Goal: Information Seeking & Learning: Learn about a topic

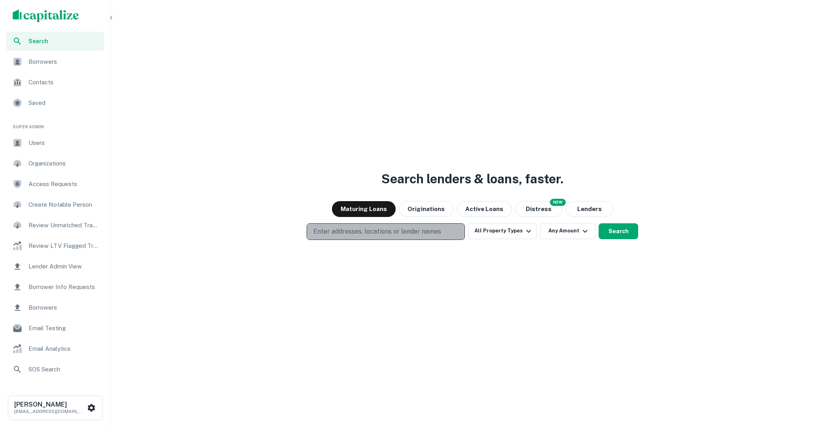
click at [430, 225] on button "Enter addresses, locations or lender names" at bounding box center [386, 231] width 158 height 17
type input "*********"
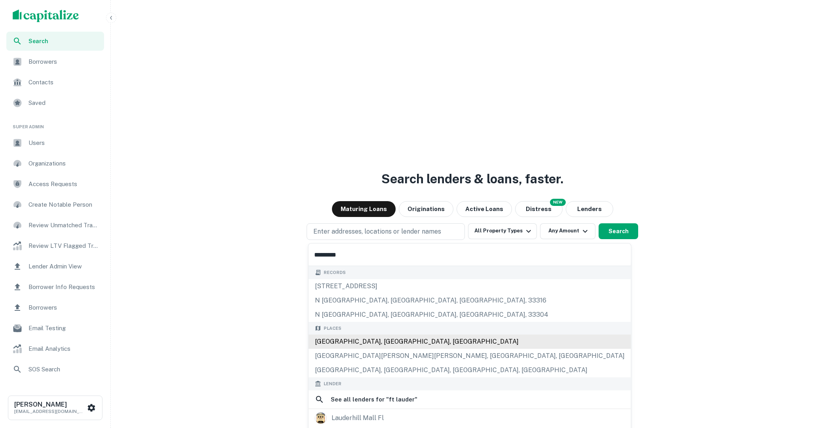
click at [415, 338] on div "[GEOGRAPHIC_DATA], [GEOGRAPHIC_DATA], [GEOGRAPHIC_DATA]" at bounding box center [470, 341] width 322 height 14
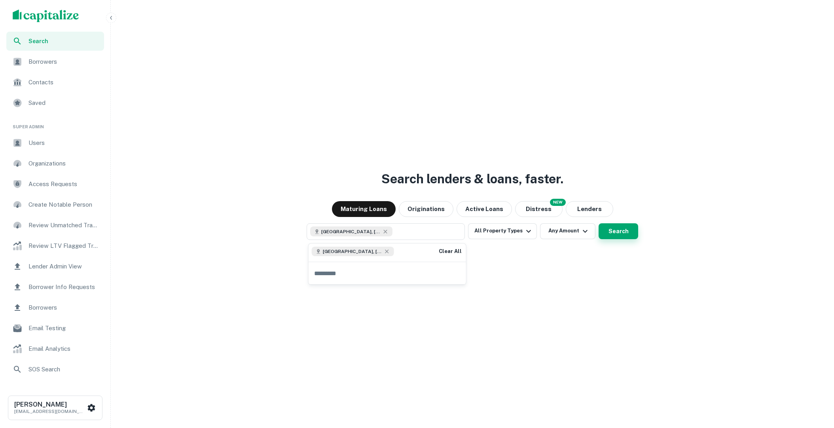
click at [604, 227] on button "Search" at bounding box center [619, 231] width 40 height 16
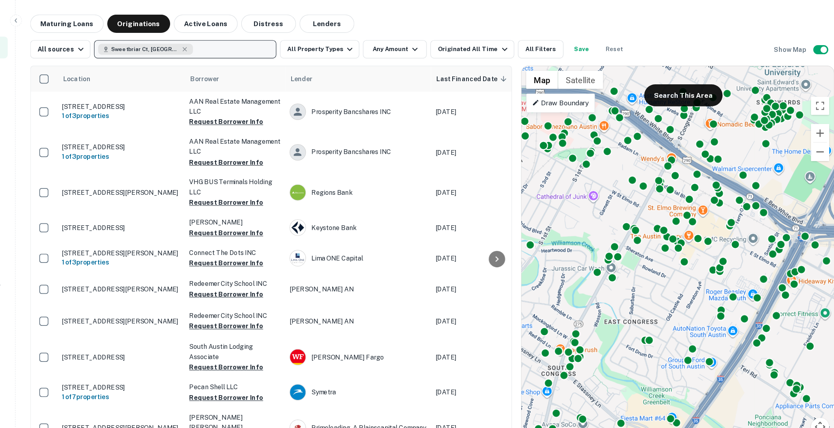
click at [300, 42] on button "Sweetbriar Ct, Longview, TX 75604, USA" at bounding box center [258, 43] width 158 height 16
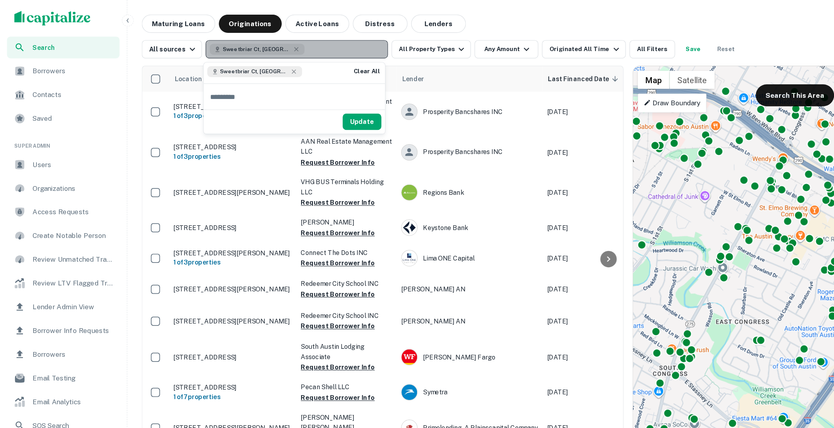
click at [203, 42] on span "Sweetbriar Ct, Longview, TX 75604, USA" at bounding box center [222, 42] width 59 height 7
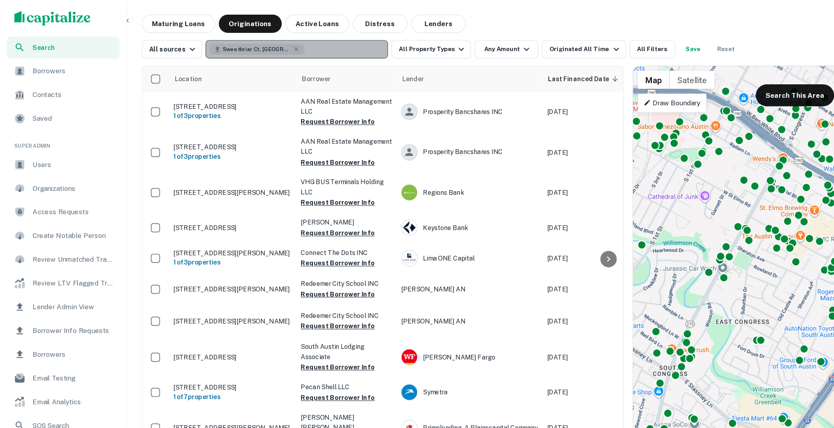
click at [203, 42] on span "Sweetbriar Ct, Longview, TX 75604, USA" at bounding box center [222, 42] width 59 height 7
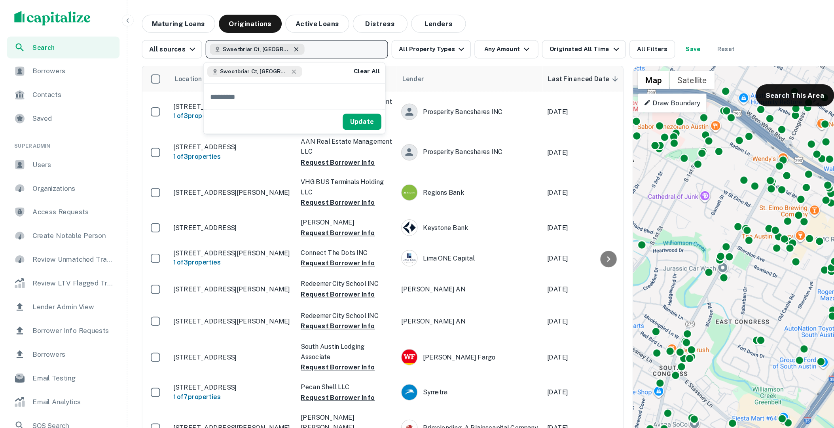
click at [256, 44] on icon "button" at bounding box center [258, 43] width 4 height 4
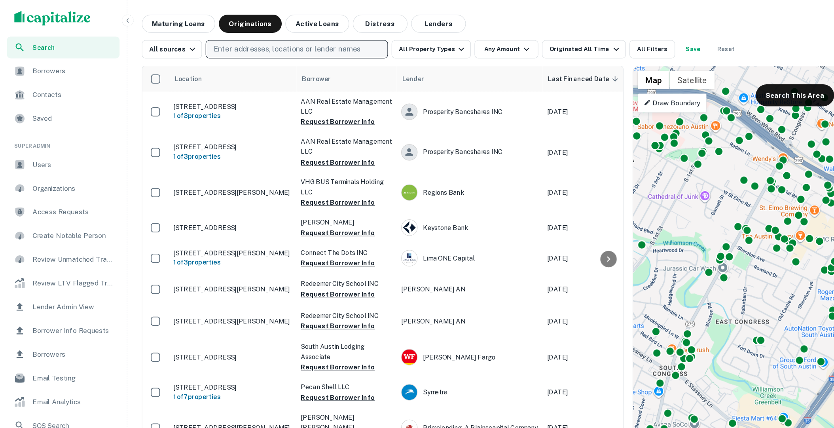
click at [254, 44] on p "Enter addresses, locations or lender names" at bounding box center [250, 42] width 128 height 9
type input "*********"
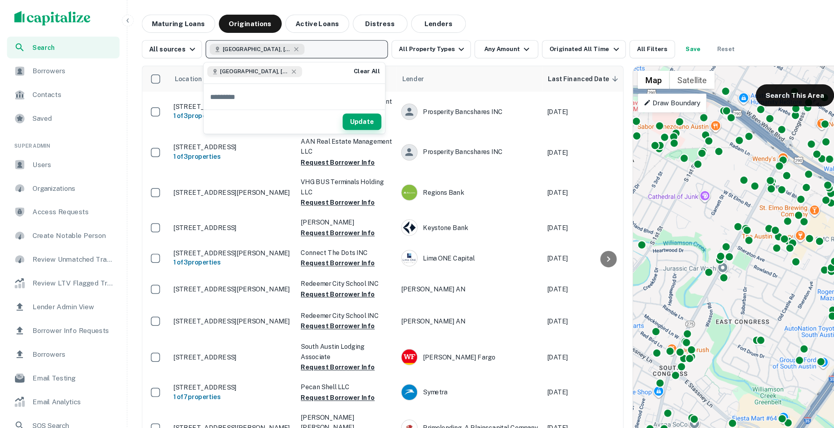
click at [315, 102] on button "Update" at bounding box center [315, 105] width 34 height 14
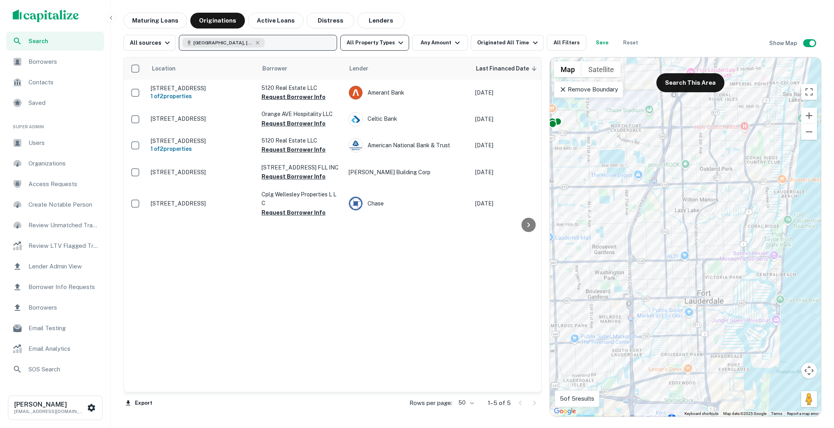
click at [386, 43] on button "All Property Types" at bounding box center [374, 43] width 69 height 16
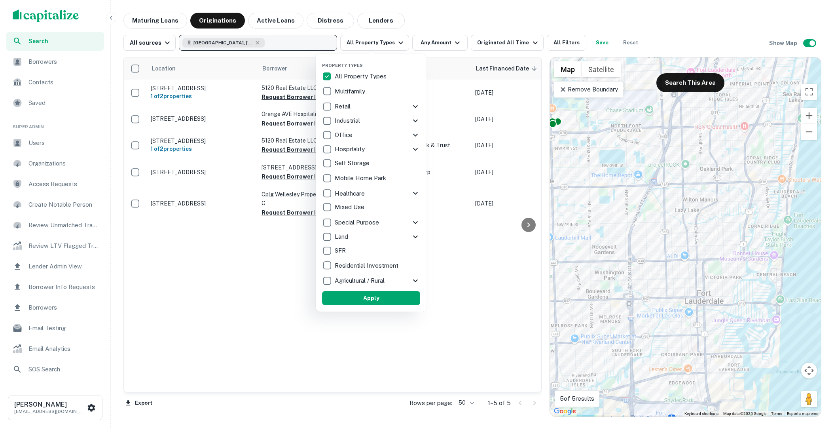
click at [510, 244] on div at bounding box center [417, 214] width 834 height 428
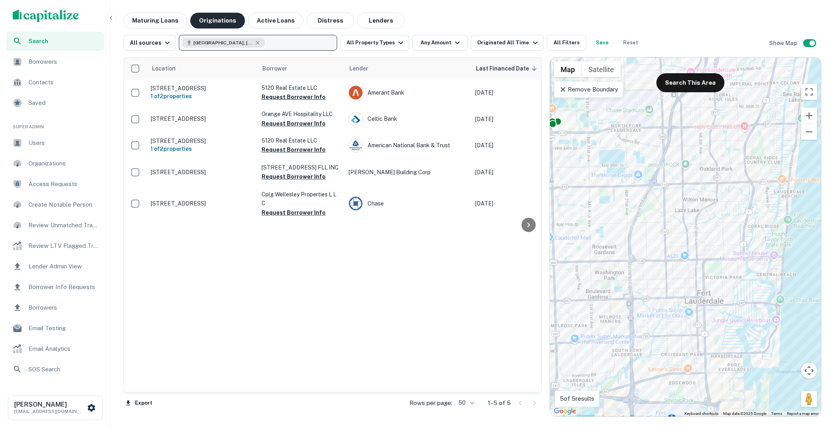
drag, startPoint x: 155, startPoint y: 18, endPoint x: 234, endPoint y: 22, distance: 78.8
click at [155, 18] on button "Maturing Loans" at bounding box center [155, 21] width 64 height 16
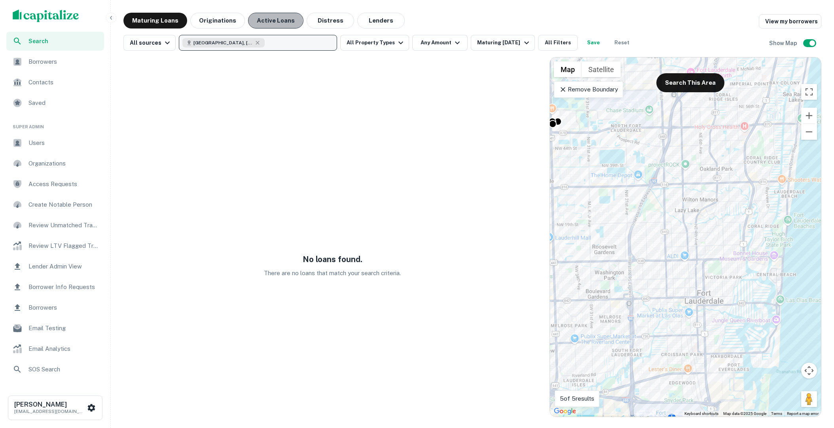
click at [265, 21] on button "Active Loans" at bounding box center [275, 21] width 55 height 16
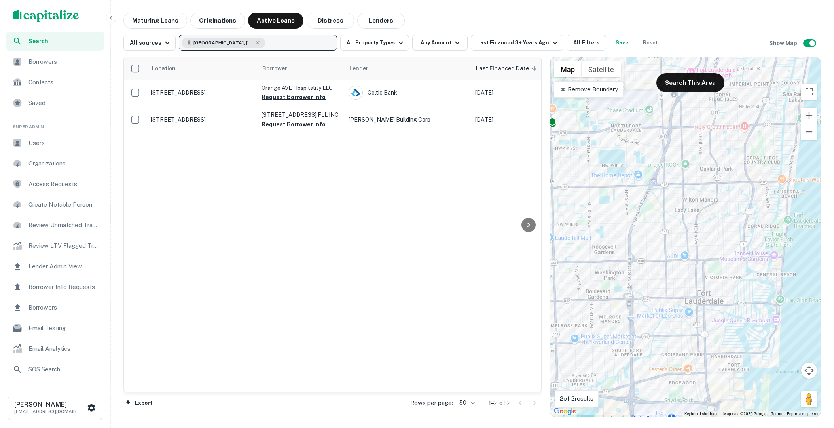
click at [59, 45] on div "Search" at bounding box center [55, 41] width 98 height 19
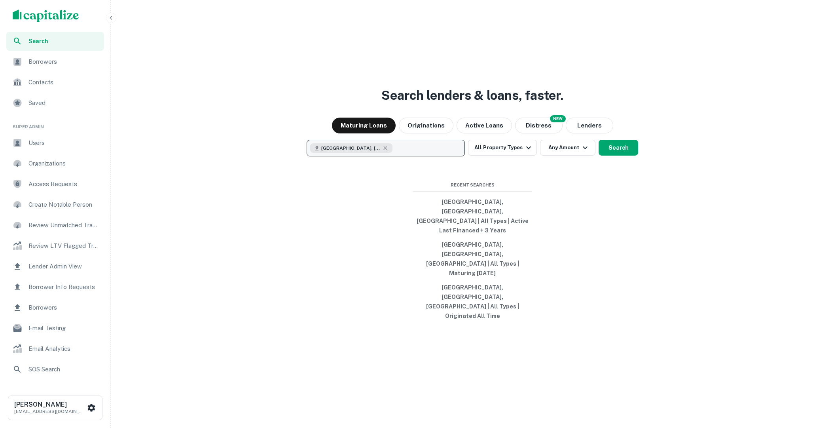
click at [401, 156] on button "[GEOGRAPHIC_DATA], [GEOGRAPHIC_DATA], [GEOGRAPHIC_DATA]" at bounding box center [386, 148] width 158 height 17
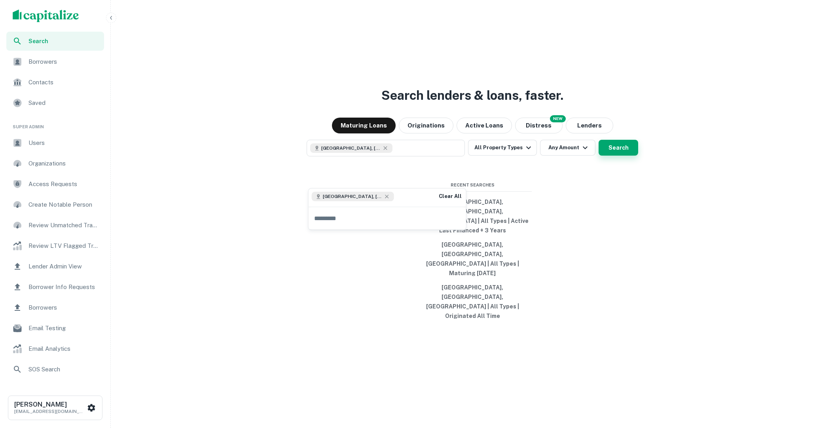
click at [610, 155] on button "Search" at bounding box center [619, 148] width 40 height 16
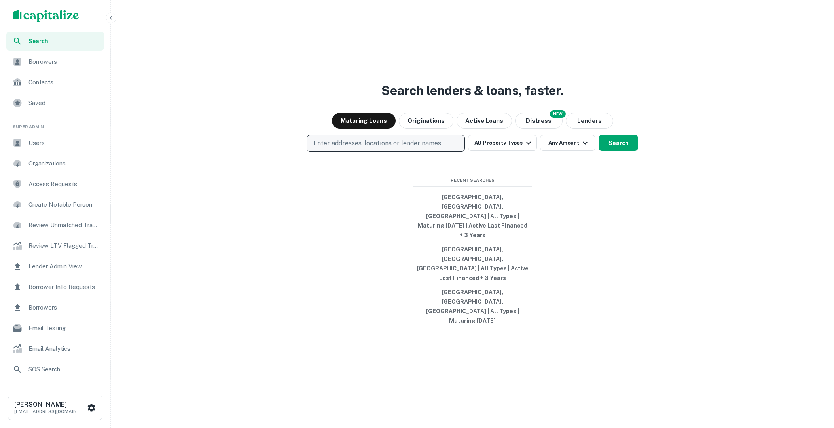
click at [437, 148] on p "Enter addresses, locations or lender names" at bounding box center [377, 142] width 128 height 9
type input "*********"
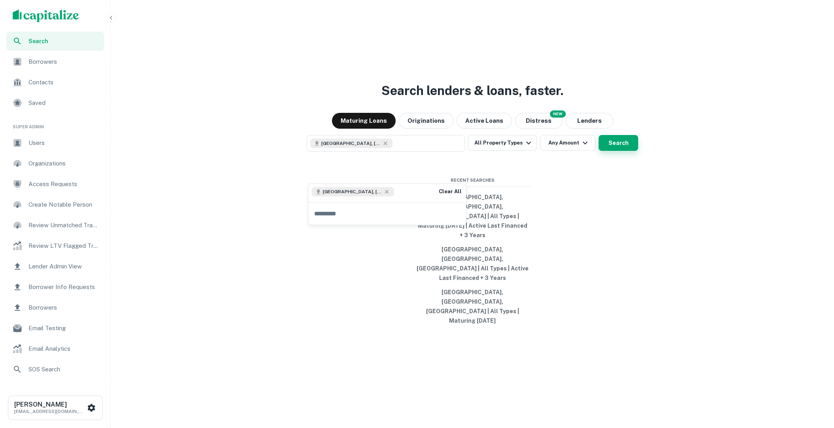
click at [613, 151] on button "Search" at bounding box center [619, 143] width 40 height 16
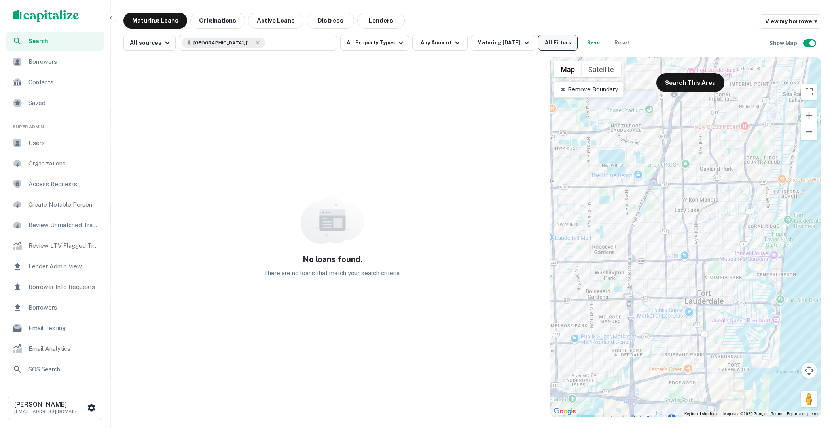
click at [563, 41] on button "All Filters" at bounding box center [558, 43] width 40 height 16
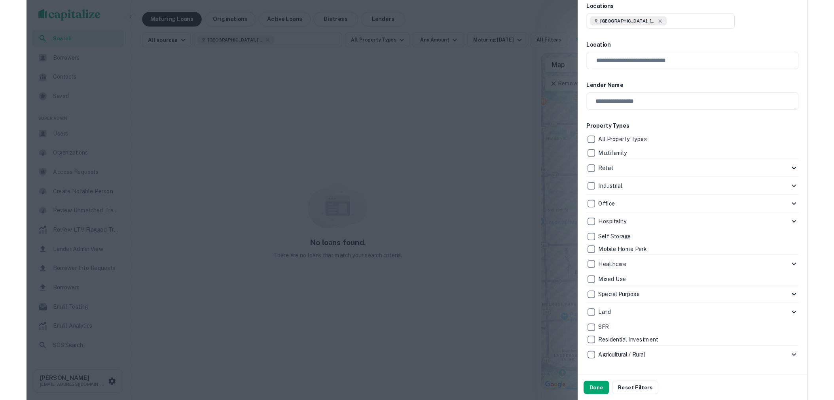
scroll to position [12, 0]
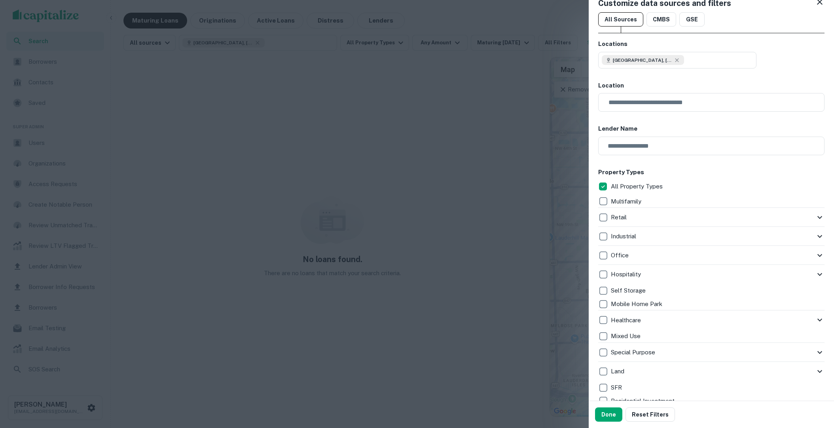
drag, startPoint x: 606, startPoint y: 412, endPoint x: 604, endPoint y: 401, distance: 11.2
click at [605, 412] on button "Done" at bounding box center [608, 414] width 27 height 14
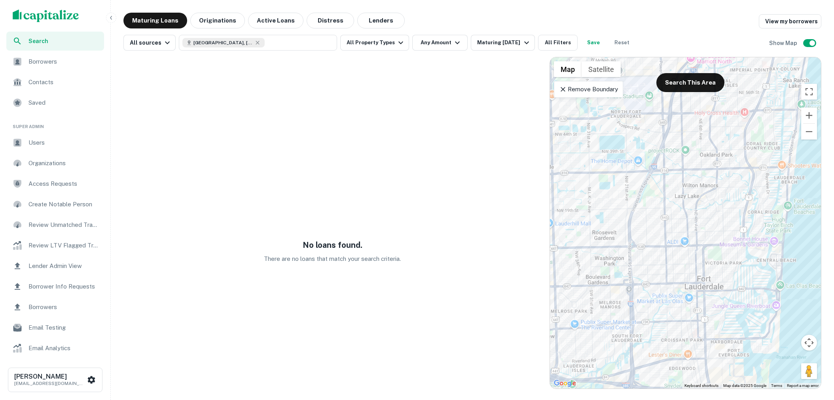
drag, startPoint x: 382, startPoint y: 24, endPoint x: 382, endPoint y: 3, distance: 20.6
click at [382, 24] on button "Lenders" at bounding box center [380, 21] width 47 height 16
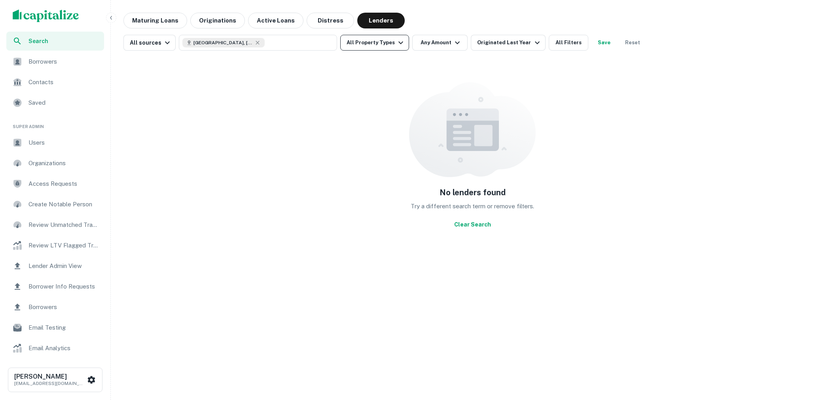
click at [396, 45] on icon "button" at bounding box center [400, 42] width 9 height 9
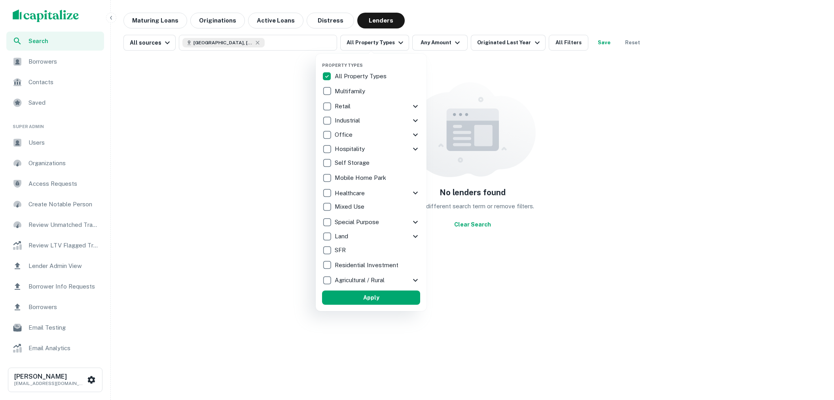
click at [448, 42] on div at bounding box center [417, 200] width 834 height 400
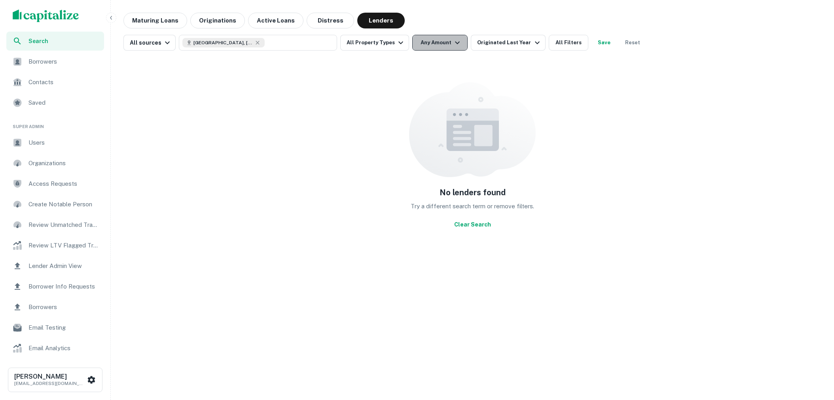
click at [455, 42] on icon "button" at bounding box center [457, 43] width 5 height 3
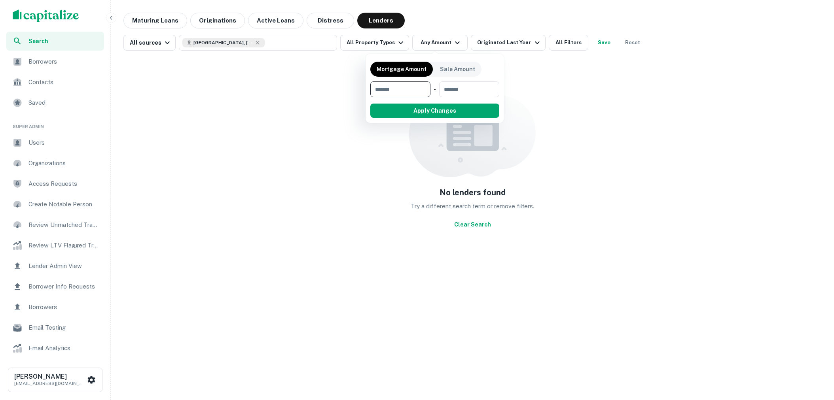
click at [537, 81] on div at bounding box center [417, 200] width 834 height 400
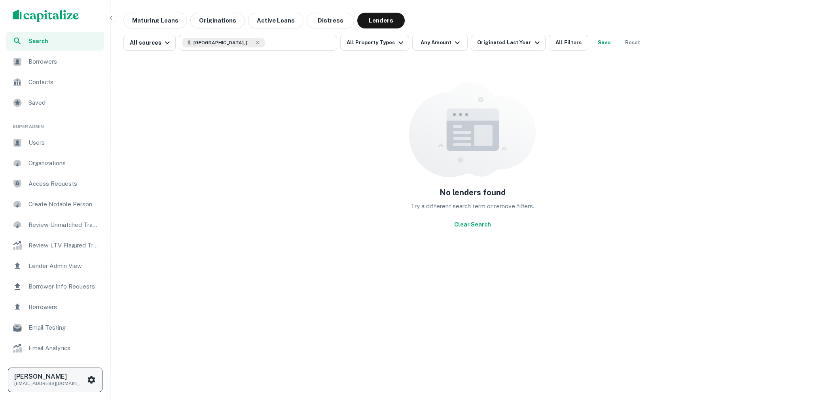
click at [78, 379] on h6 "Luke Tremblay" at bounding box center [49, 377] width 71 height 6
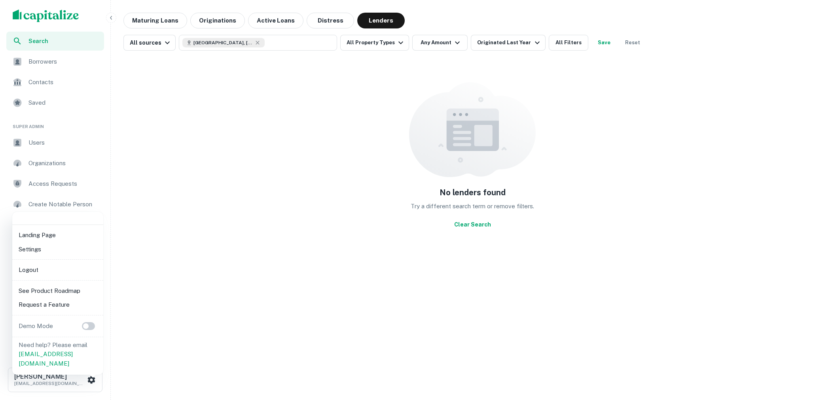
click at [69, 270] on li "Logout" at bounding box center [57, 270] width 85 height 14
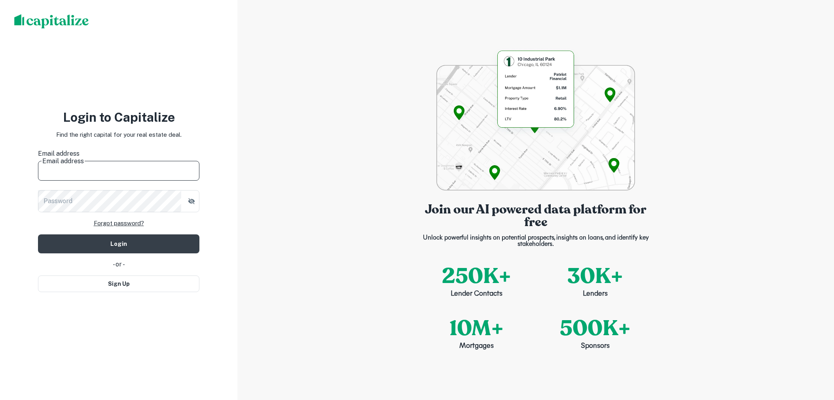
click at [127, 161] on input "Email address" at bounding box center [118, 170] width 161 height 22
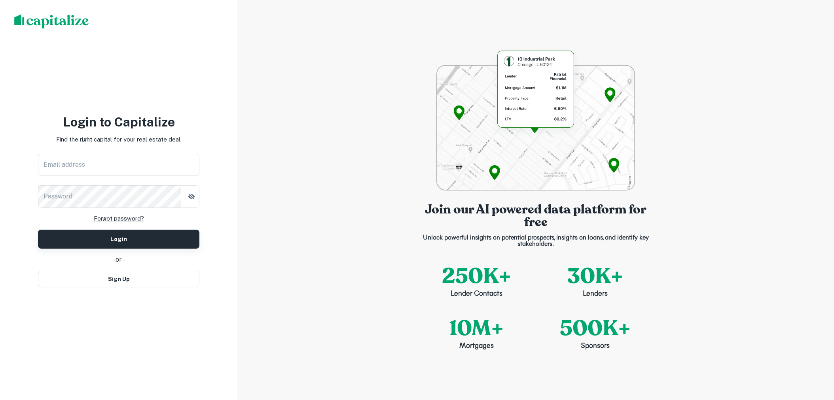
type input "**********"
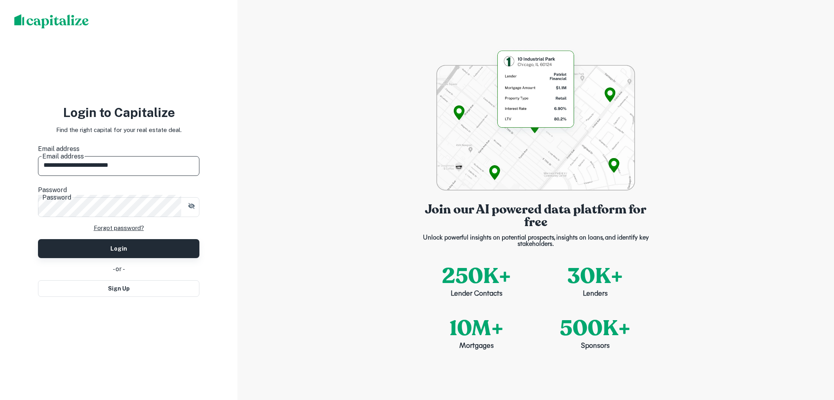
click at [177, 246] on button "Login" at bounding box center [118, 248] width 161 height 19
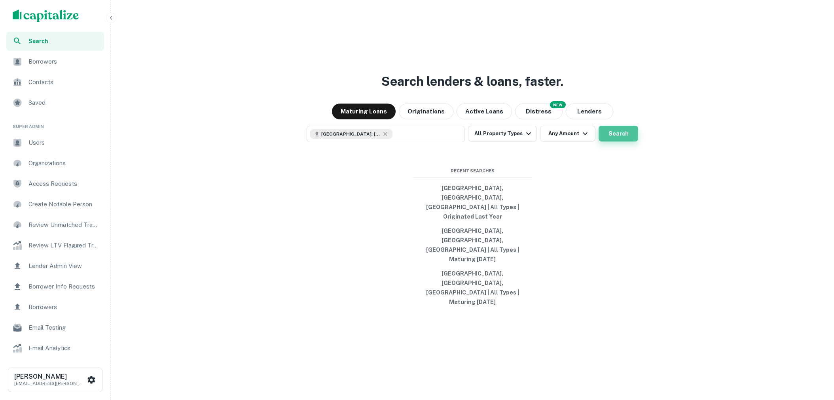
click at [610, 142] on button "Search" at bounding box center [619, 134] width 40 height 16
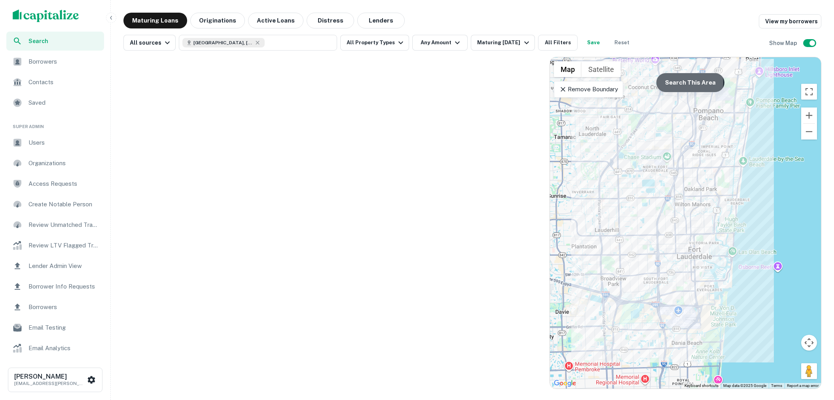
click at [675, 83] on button "Search This Area" at bounding box center [690, 82] width 68 height 19
click at [214, 25] on button "Originations" at bounding box center [217, 21] width 55 height 16
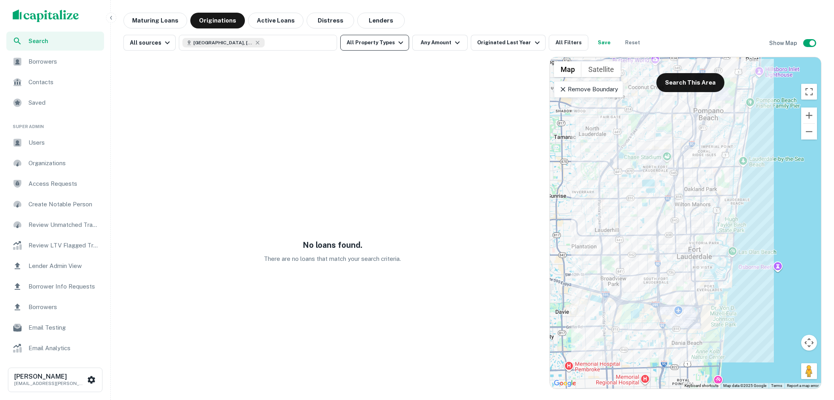
click at [395, 49] on button "All Property Types" at bounding box center [374, 43] width 69 height 16
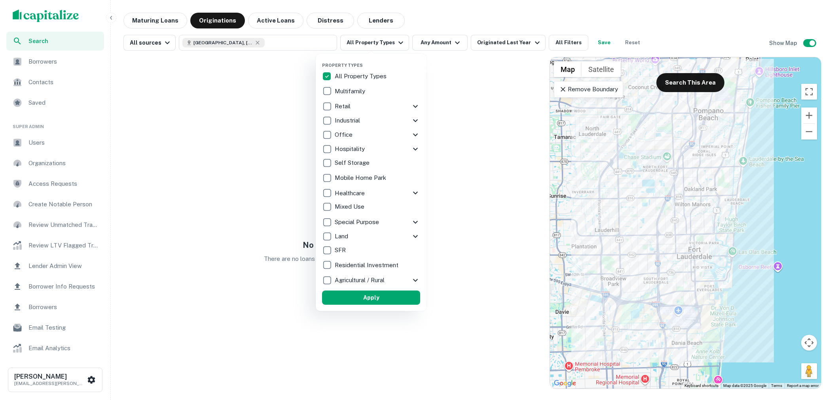
click at [415, 104] on icon at bounding box center [415, 106] width 9 height 9
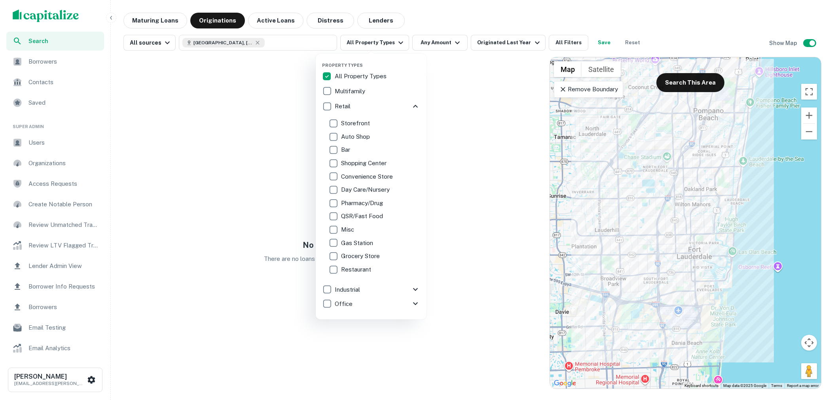
click at [547, 44] on div at bounding box center [417, 200] width 834 height 400
click at [562, 42] on div at bounding box center [417, 200] width 834 height 400
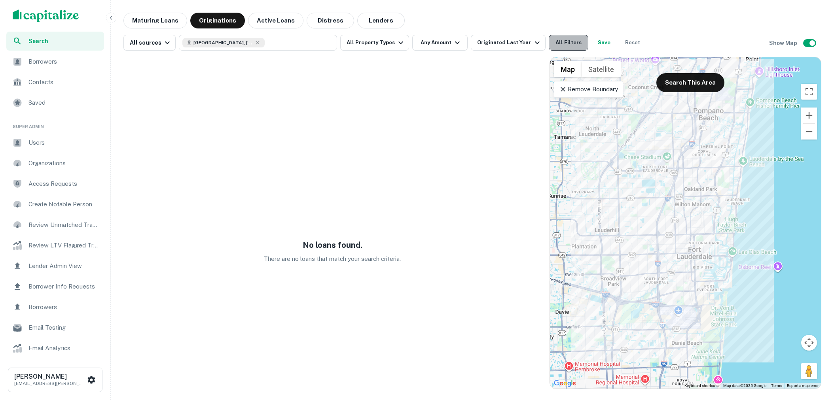
click at [567, 42] on button "All Filters" at bounding box center [569, 43] width 40 height 16
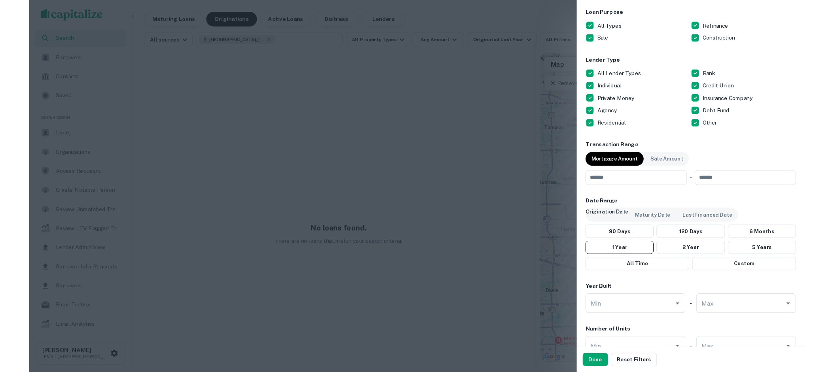
scroll to position [449, 0]
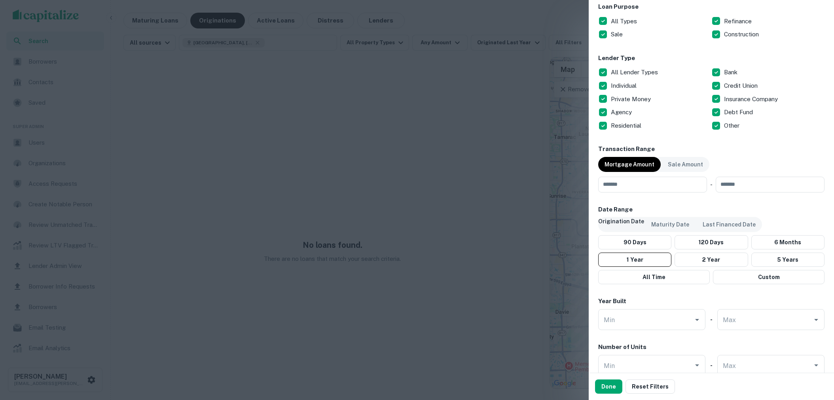
click at [511, 81] on div at bounding box center [417, 200] width 834 height 400
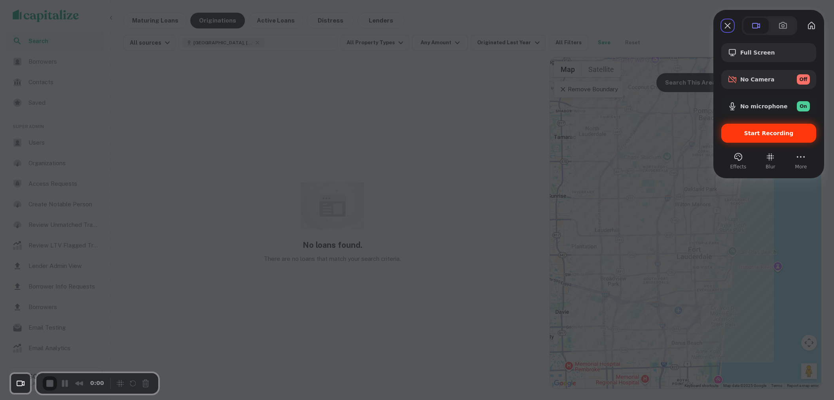
click at [733, 140] on div "Start Recording" at bounding box center [768, 133] width 95 height 19
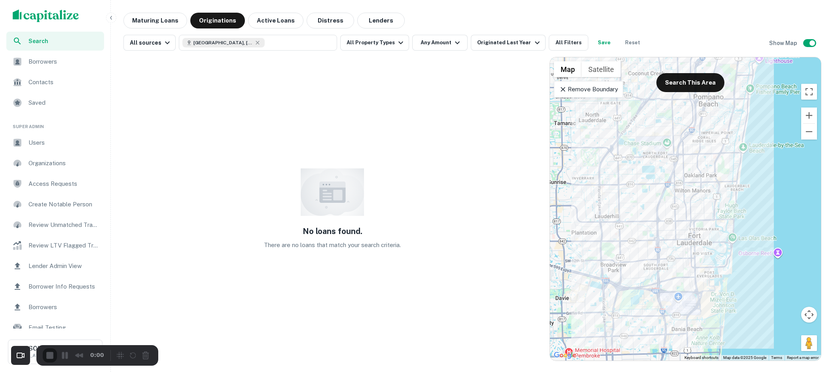
click at [67, 41] on span "Search" at bounding box center [63, 41] width 71 height 9
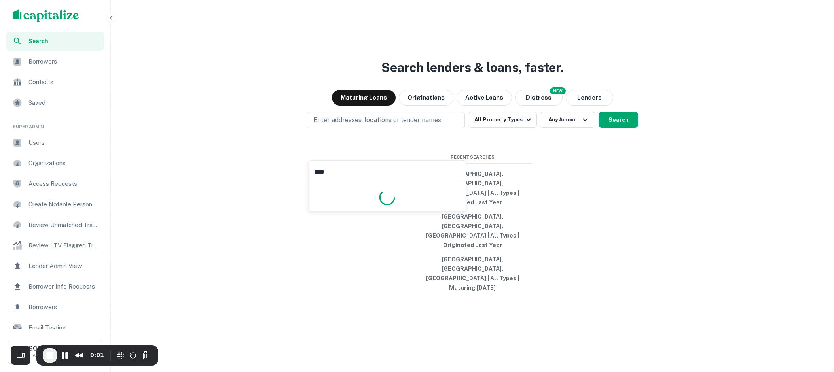
type input "*****"
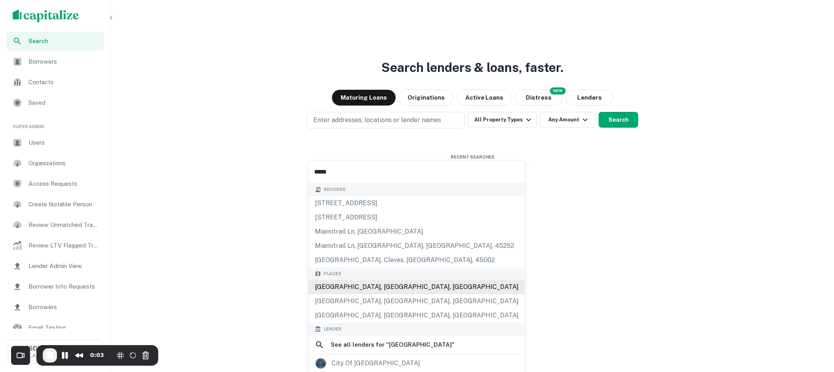
click at [351, 288] on div "Miami, FL, USA" at bounding box center [417, 287] width 216 height 14
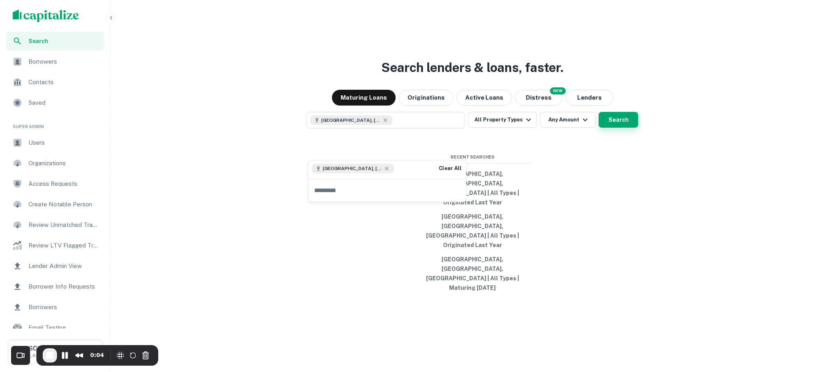
click at [610, 128] on button "Search" at bounding box center [619, 120] width 40 height 16
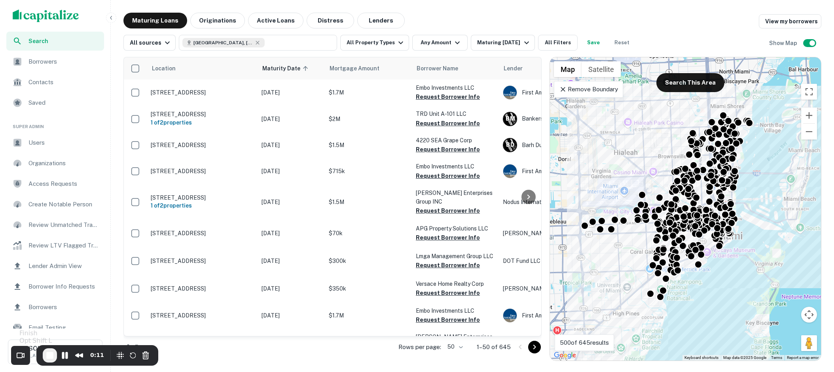
click at [48, 354] on span "End Recording" at bounding box center [49, 355] width 9 height 9
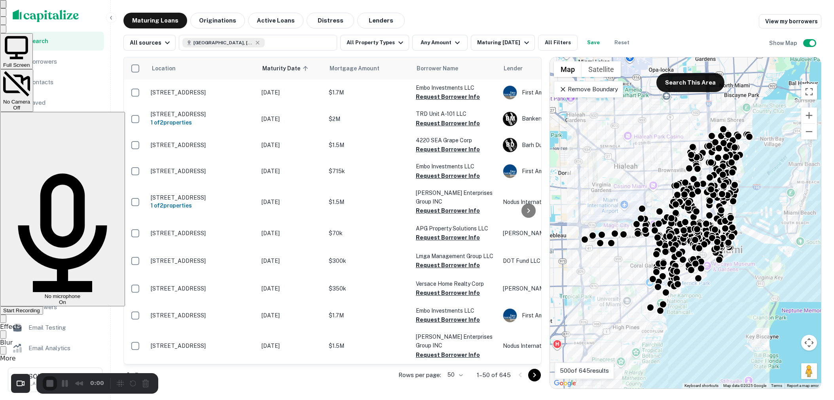
click at [40, 308] on div "Start Recording" at bounding box center [21, 311] width 37 height 6
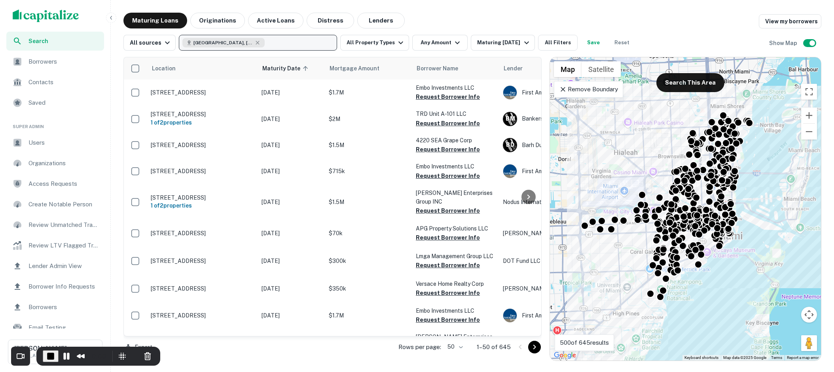
click at [301, 42] on button "Miami, FL, USA" at bounding box center [258, 43] width 158 height 16
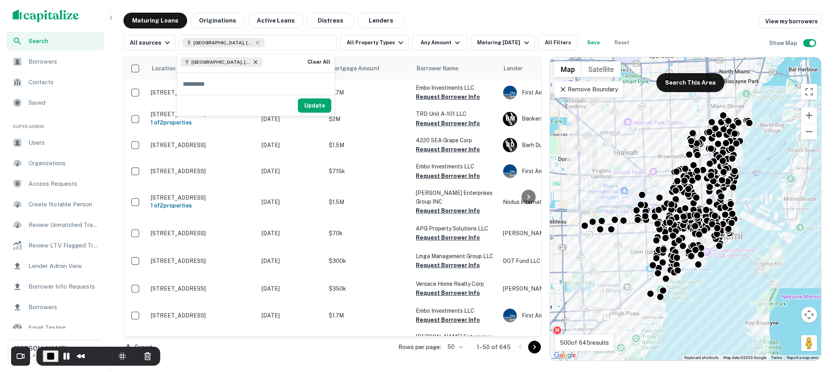
click at [252, 60] on icon at bounding box center [255, 62] width 6 height 6
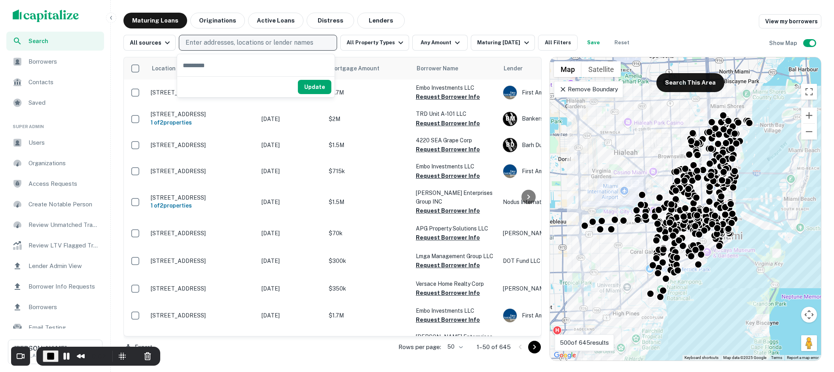
click at [250, 45] on p "Enter addresses, locations or lender names" at bounding box center [250, 42] width 128 height 9
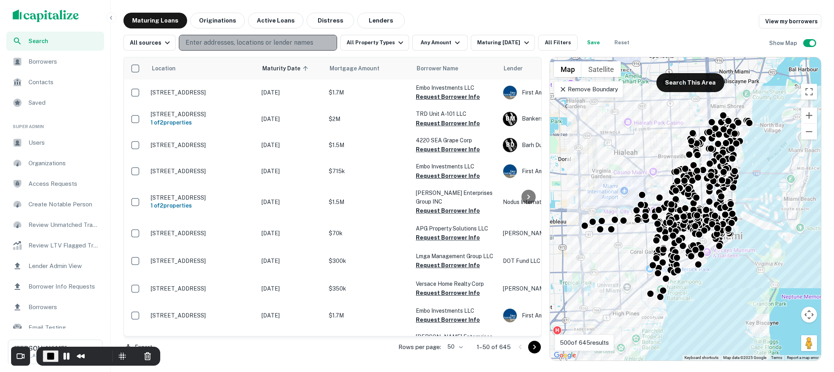
click at [250, 45] on p "Enter addresses, locations or lender names" at bounding box center [250, 42] width 128 height 9
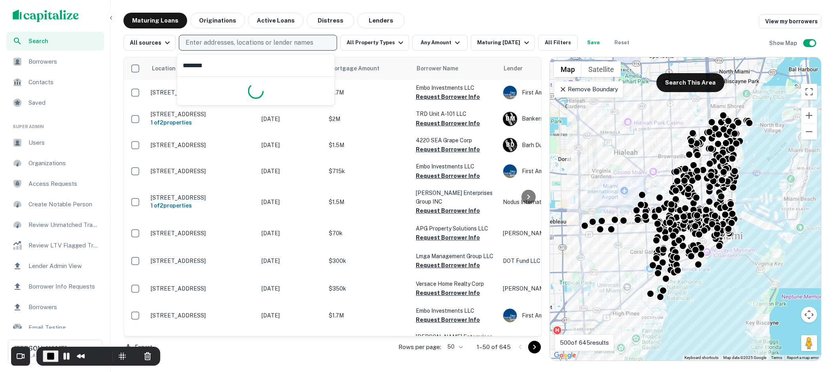
type input "*********"
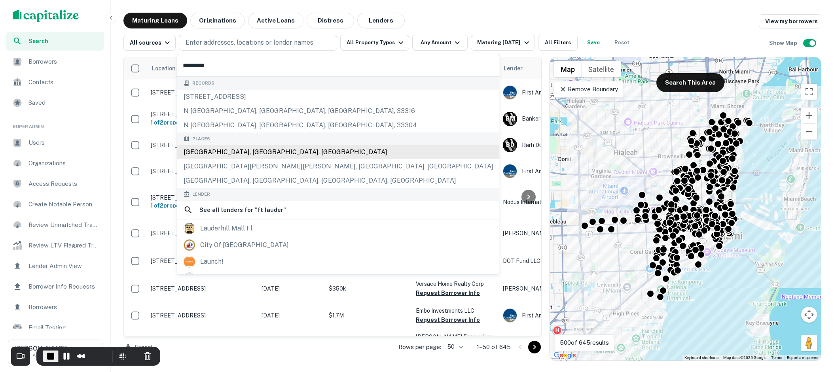
click at [258, 153] on div "[GEOGRAPHIC_DATA], [GEOGRAPHIC_DATA], [GEOGRAPHIC_DATA]" at bounding box center [338, 152] width 322 height 14
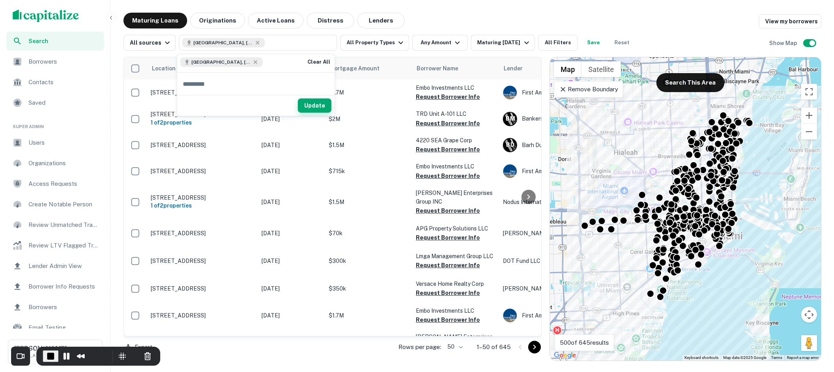
click at [317, 105] on button "Update" at bounding box center [315, 105] width 34 height 14
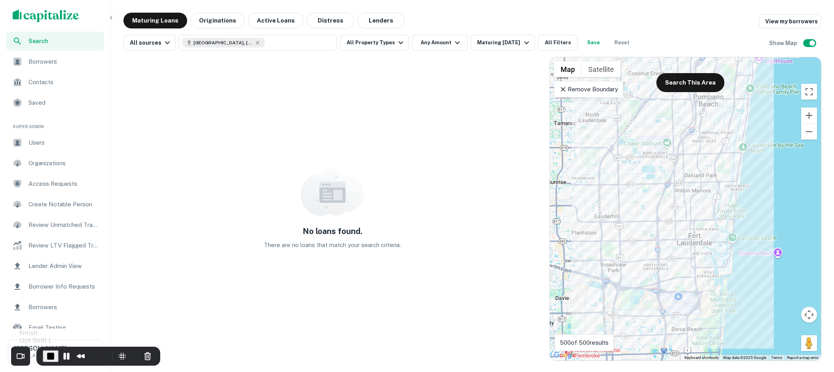
click at [50, 354] on span "End Recording" at bounding box center [50, 356] width 9 height 9
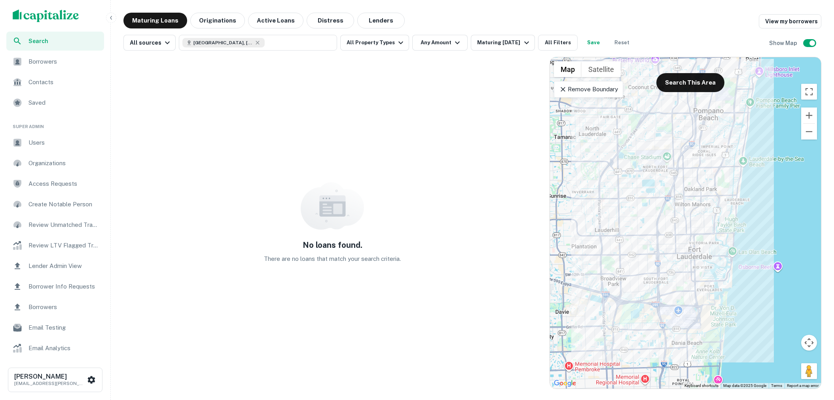
click at [191, 20] on button "Originations" at bounding box center [217, 21] width 55 height 16
